Goal: Information Seeking & Learning: Compare options

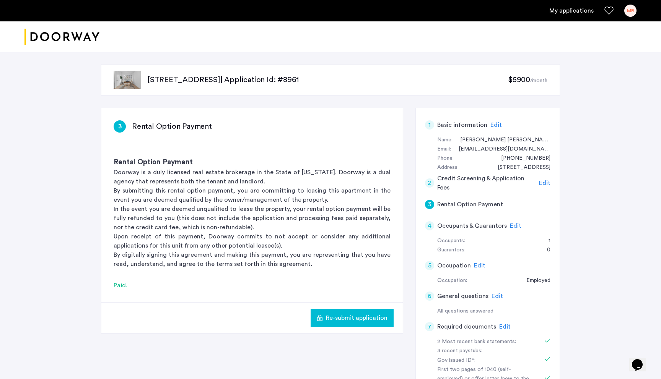
click at [567, 11] on link "My applications" at bounding box center [571, 10] width 44 height 9
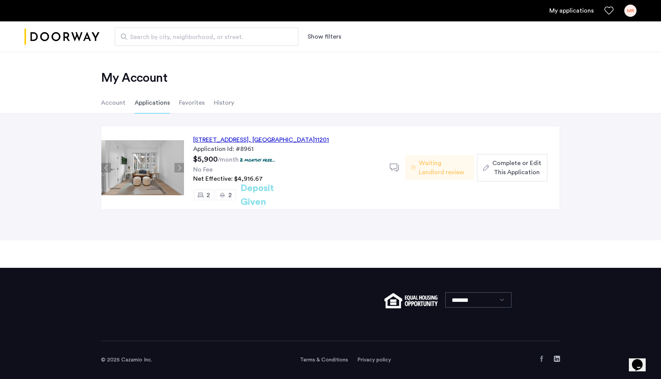
click at [429, 164] on span "Waiting Landlord review" at bounding box center [443, 168] width 49 height 18
click at [214, 141] on div "127 Concord Street, Unit 5C, Brooklyn , NY 11201" at bounding box center [261, 139] width 136 height 9
click at [220, 141] on div "127 Concord Street, Unit 5C, Brooklyn , NY 11201" at bounding box center [261, 139] width 136 height 9
click at [160, 174] on img at bounding box center [142, 167] width 83 height 55
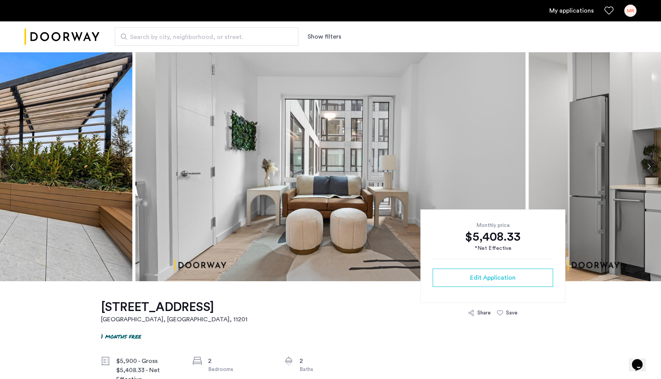
click at [458, 218] on div "Monthly price $5,408.33 *Net Effective Edit Application" at bounding box center [492, 257] width 145 height 94
click at [384, 203] on img at bounding box center [330, 166] width 390 height 229
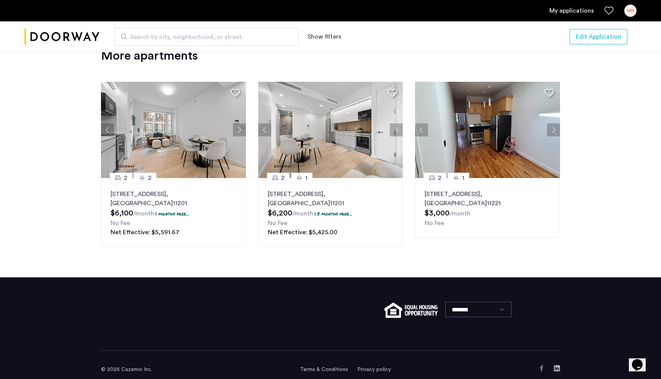
scroll to position [1032, 0]
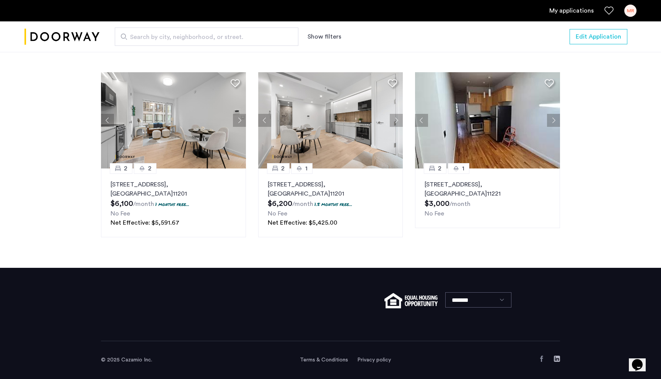
click at [205, 197] on p "127 Concord Street, Unit 9C, Brooklyn , NY 11201" at bounding box center [173, 189] width 126 height 18
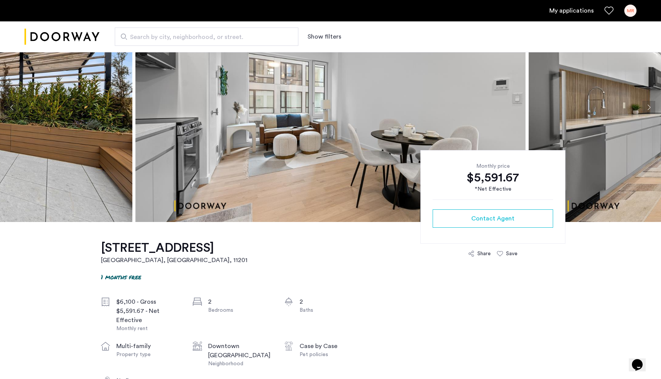
scroll to position [17, 0]
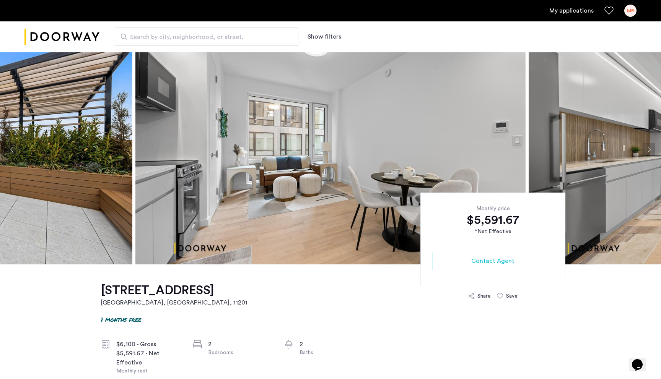
click at [291, 167] on img at bounding box center [330, 149] width 390 height 229
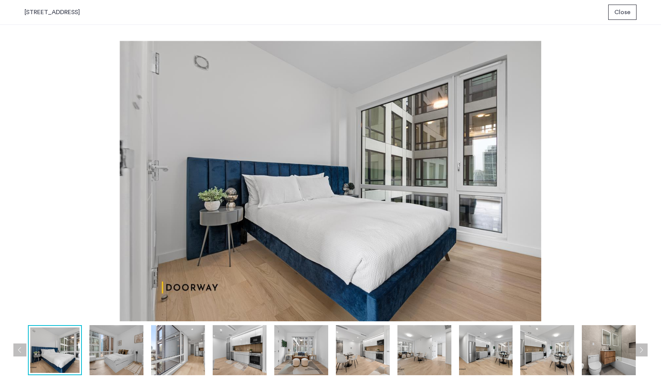
click at [617, 7] on button "Close" at bounding box center [622, 12] width 28 height 15
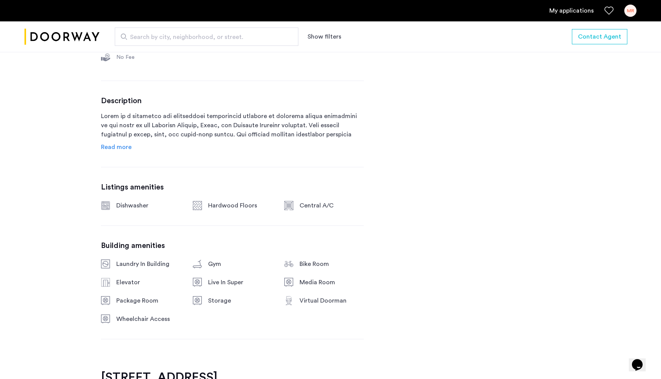
scroll to position [473, 0]
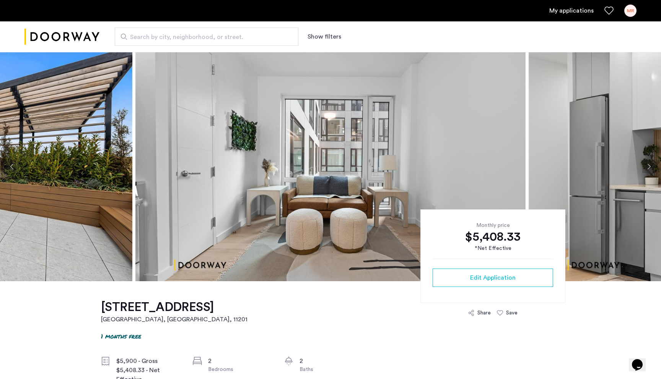
click at [344, 187] on img at bounding box center [330, 166] width 390 height 229
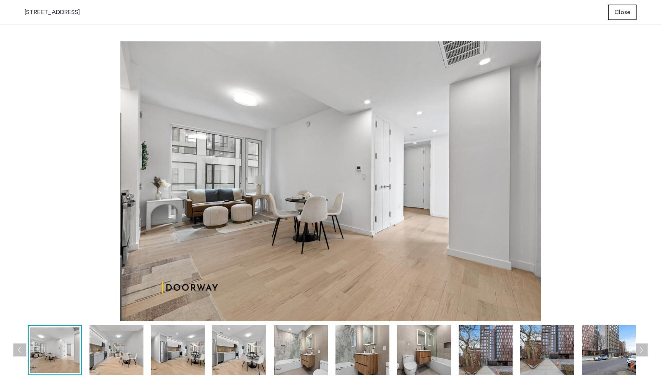
click at [621, 19] on button "Close" at bounding box center [622, 12] width 28 height 15
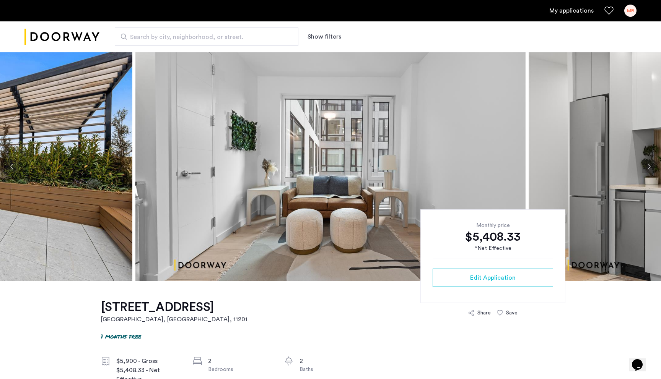
click at [569, 13] on link "My applications" at bounding box center [571, 10] width 44 height 9
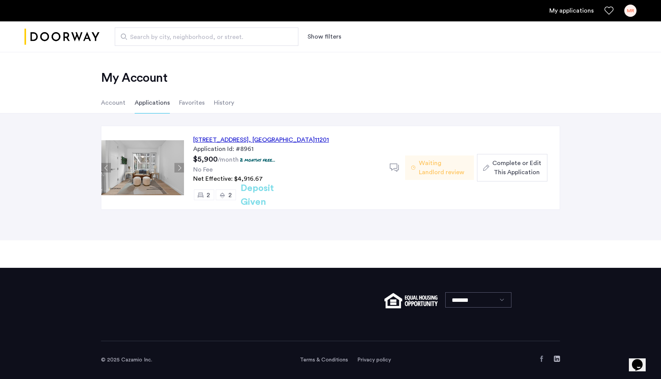
click at [252, 182] on span "Net Effective: $4,916.67" at bounding box center [228, 179] width 70 height 6
click at [253, 160] on p "2 months free..." at bounding box center [258, 160] width 36 height 6
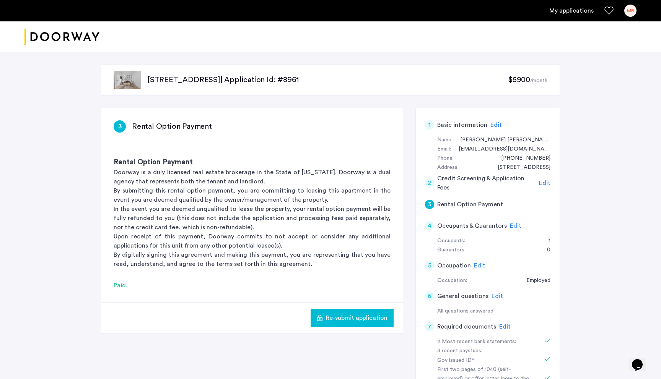
click at [72, 35] on img "Cazamio logo" at bounding box center [61, 37] width 75 height 29
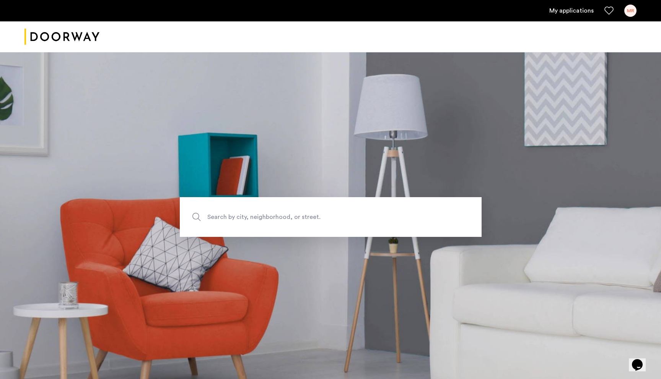
click at [569, 14] on link "My applications" at bounding box center [571, 10] width 44 height 9
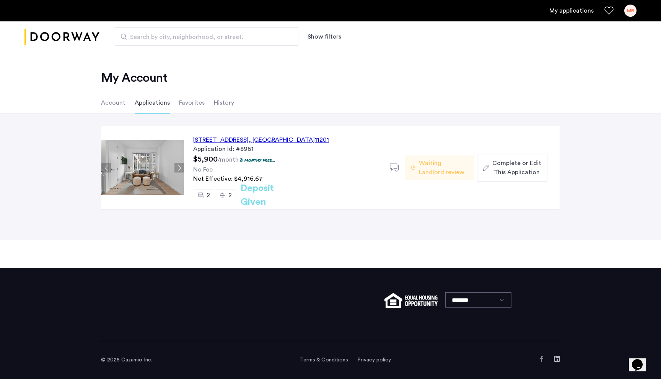
click at [213, 138] on div "127 Concord Street, Unit 5C, Brooklyn , NY 11201" at bounding box center [261, 139] width 136 height 9
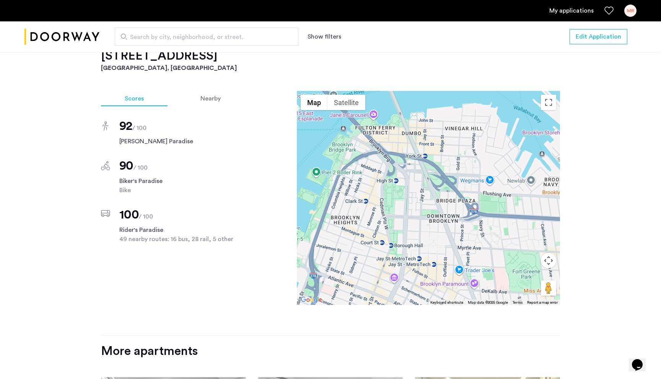
scroll to position [733, 0]
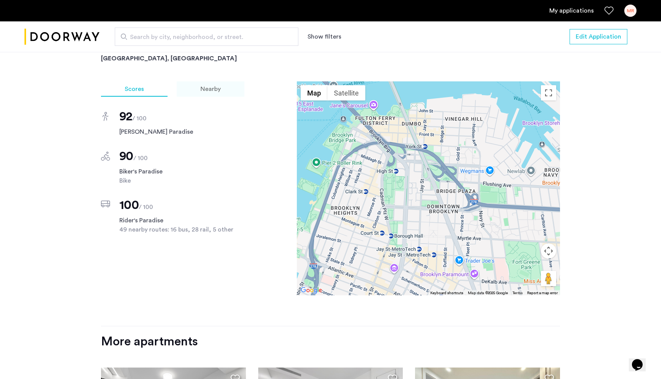
click at [211, 91] on span "Nearby" at bounding box center [210, 89] width 20 height 6
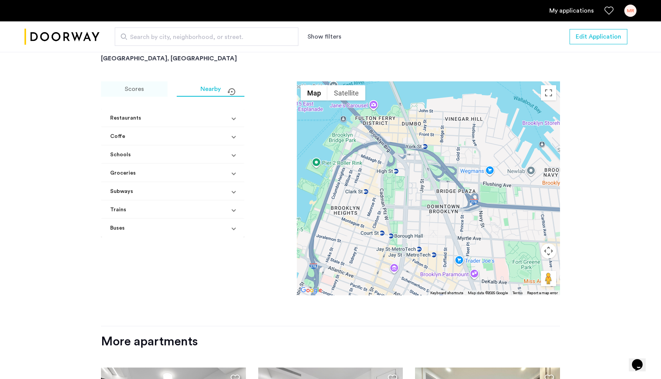
click at [121, 93] on div "Scores" at bounding box center [134, 88] width 67 height 15
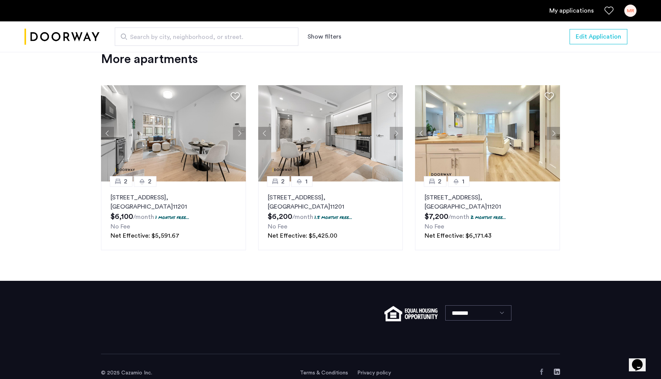
scroll to position [1017, 0]
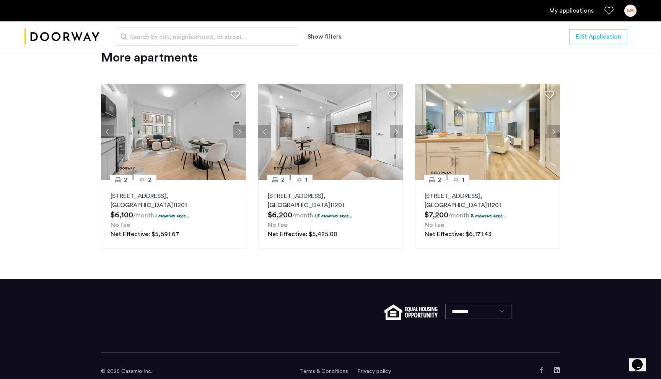
click at [550, 135] on button "Next apartment" at bounding box center [553, 131] width 13 height 13
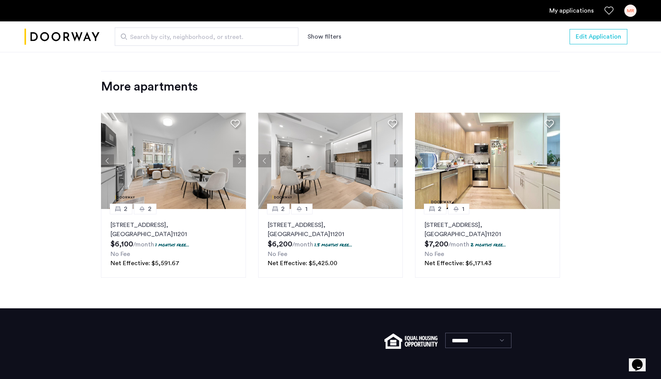
scroll to position [970, 0]
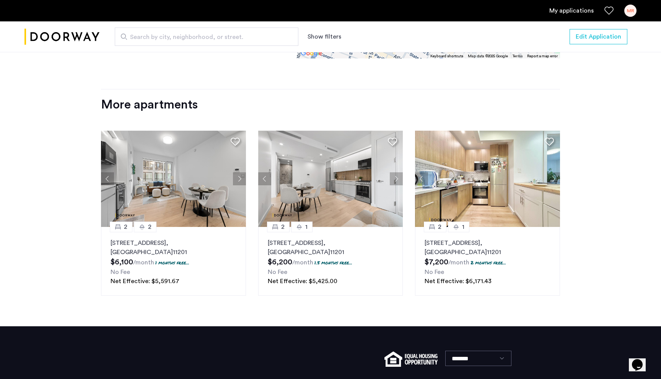
click at [549, 185] on button "Next apartment" at bounding box center [553, 178] width 13 height 13
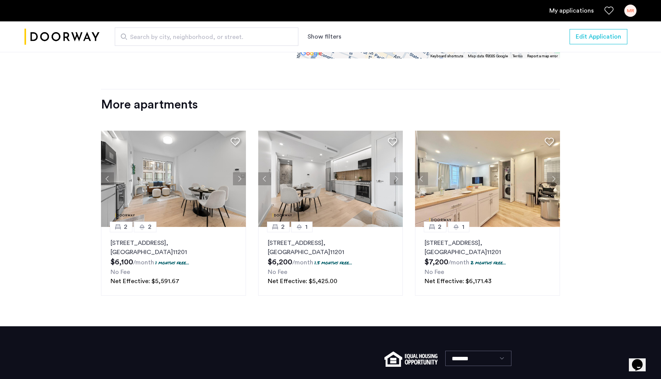
click at [549, 185] on button "Next apartment" at bounding box center [553, 178] width 13 height 13
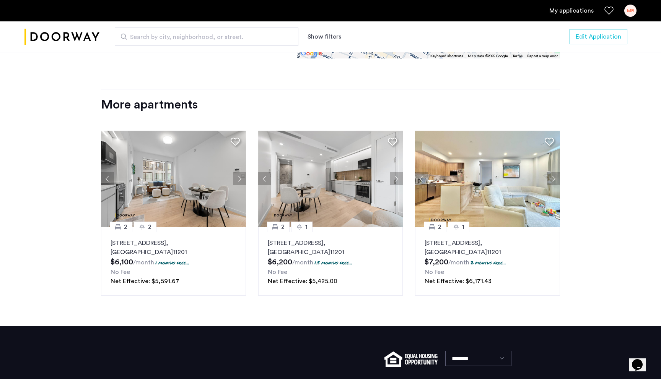
click at [502, 277] on div "Net Effective: $6,171.43" at bounding box center [487, 281] width 126 height 9
click at [534, 249] on p "251 Front Street, Unit 5D, Brooklyn , NY 11201" at bounding box center [487, 248] width 126 height 18
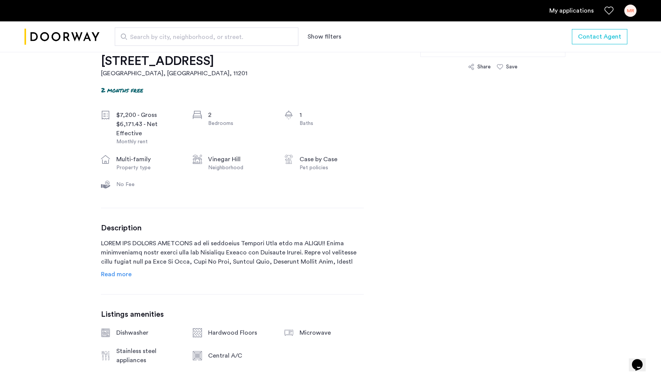
scroll to position [239, 0]
